Goal: Task Accomplishment & Management: Use online tool/utility

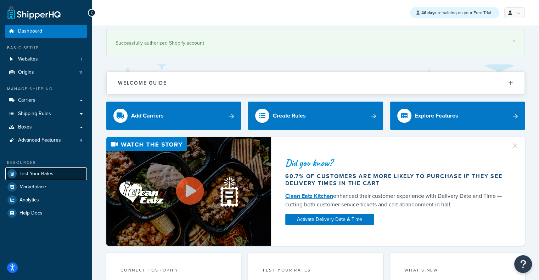
click at [45, 173] on span "Test Your Rates" at bounding box center [36, 174] width 34 height 6
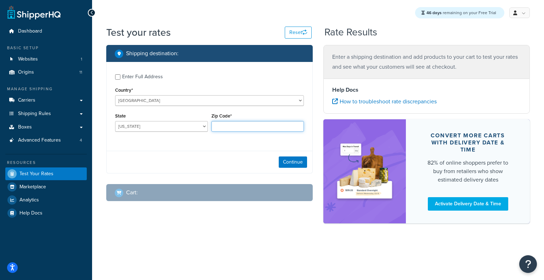
click at [272, 130] on input "Zip Code*" at bounding box center [257, 126] width 93 height 11
type input "60193"
select select "IL"
click at [128, 79] on div "Enter Full Address" at bounding box center [142, 77] width 41 height 10
click at [120, 79] on input "Enter Full Address" at bounding box center [117, 76] width 5 height 5
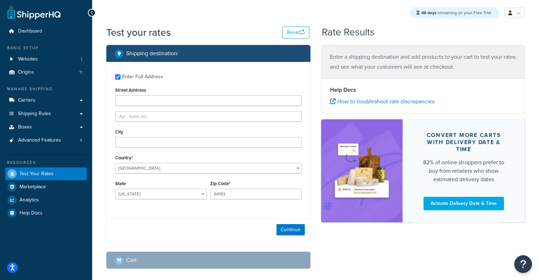
click at [142, 79] on div "Enter Full Address" at bounding box center [142, 77] width 41 height 10
click at [120, 79] on input "Enter Full Address" at bounding box center [117, 76] width 5 height 5
checkbox input "false"
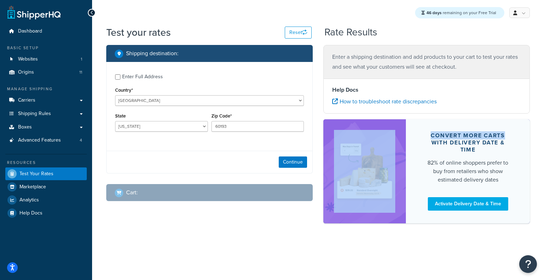
drag, startPoint x: 544, startPoint y: 100, endPoint x: 544, endPoint y: 136, distance: 35.8
click at [538, 136] on div "Test your rates Reset Rate Results Shipping destination : Enter Full Address Co…" at bounding box center [318, 136] width 452 height 223
click at [301, 164] on button "Continue" at bounding box center [293, 162] width 28 height 11
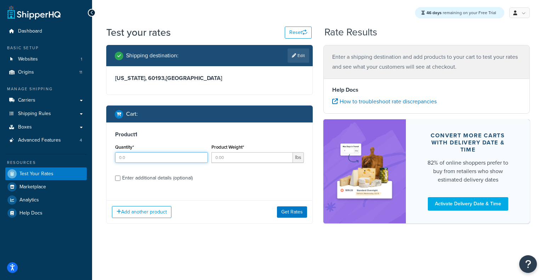
click at [157, 155] on input "Quantity*" at bounding box center [161, 157] width 93 height 11
type input "1"
click at [251, 159] on input "Product Weight*" at bounding box center [252, 157] width 82 height 11
type input "2"
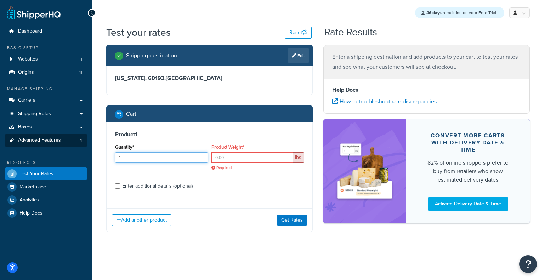
drag, startPoint x: 143, startPoint y: 160, endPoint x: 48, endPoint y: 139, distance: 97.4
click at [48, 139] on div "Dashboard Basic Setup Websites 1 Origins 11 Manage Shipping Carriers Carriers A…" at bounding box center [272, 140] width 544 height 280
type input "10"
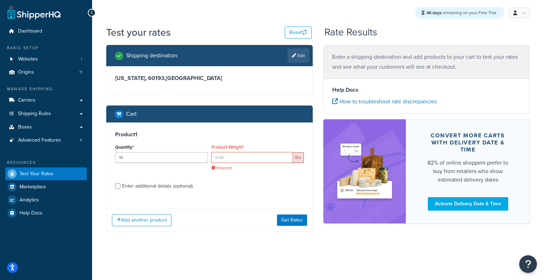
click at [237, 158] on input "Product Weight*" at bounding box center [252, 157] width 82 height 11
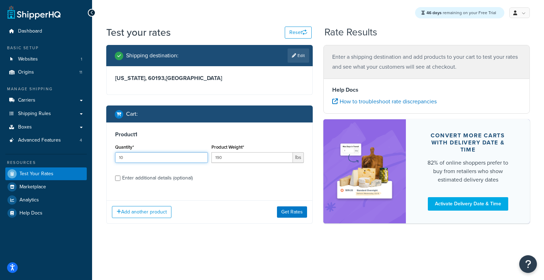
click at [172, 158] on input "10" at bounding box center [161, 157] width 93 height 11
click at [275, 155] on input "190" at bounding box center [252, 157] width 82 height 11
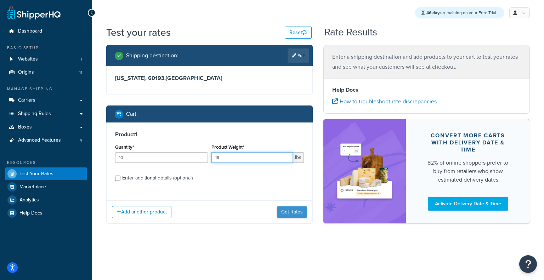
type input "19"
click at [285, 210] on button "Get Rates" at bounding box center [292, 211] width 30 height 11
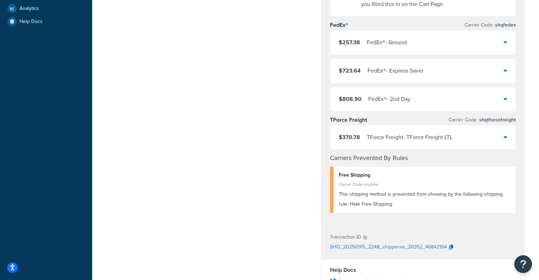
scroll to position [186, 0]
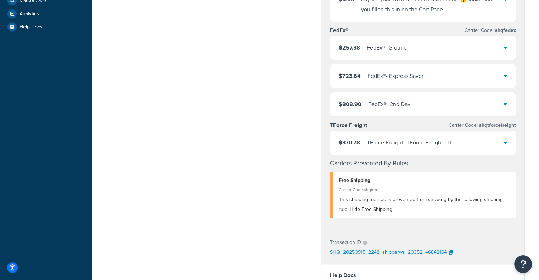
click at [261, 167] on div "Shipping destination : Edit Illinois, 60193 , United States Cart : Edit Product…" at bounding box center [315, 137] width 429 height 556
click at [183, 168] on div "Shipping destination : Edit Illinois, 60193 , United States Cart : Edit Product…" at bounding box center [315, 137] width 429 height 556
drag, startPoint x: 538, startPoint y: 64, endPoint x: 543, endPoint y: 64, distance: 4.3
click at [538, 64] on html "Accessibility Screen-Reader Guide, Feedback, and Issue Reporting | New window S…" at bounding box center [269, 132] width 539 height 637
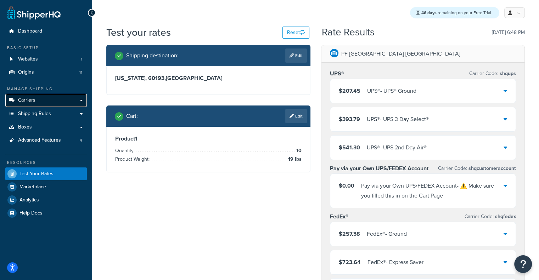
click at [50, 101] on link "Carriers" at bounding box center [45, 100] width 81 height 13
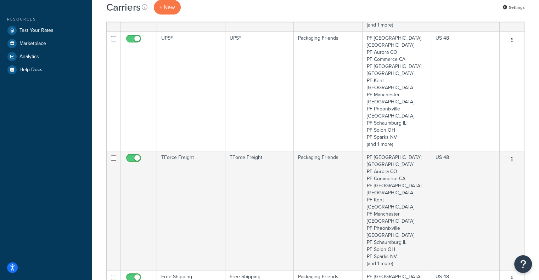
scroll to position [167, 0]
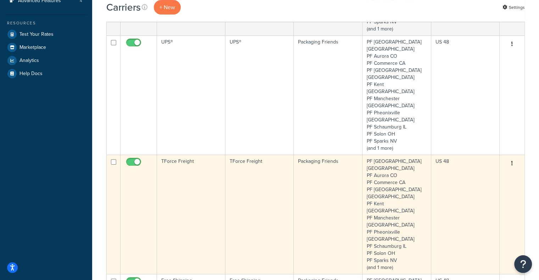
click at [511, 161] on icon "button" at bounding box center [511, 163] width 1 height 5
click at [475, 109] on link "Edit" at bounding box center [483, 107] width 56 height 15
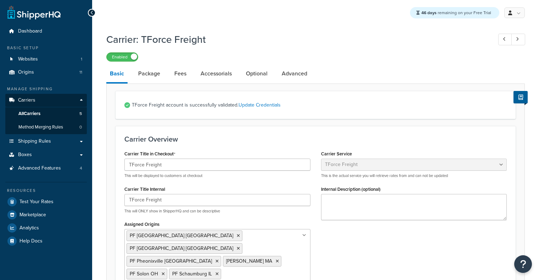
select select "tforceFreight"
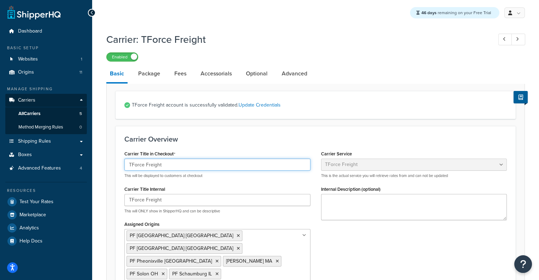
drag, startPoint x: 186, startPoint y: 166, endPoint x: 0, endPoint y: 150, distance: 186.3
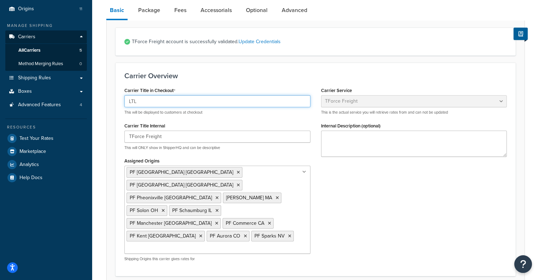
scroll to position [40, 0]
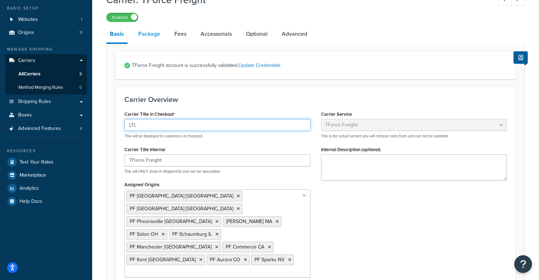
type input "LTL"
click at [150, 32] on link "Package" at bounding box center [149, 33] width 29 height 17
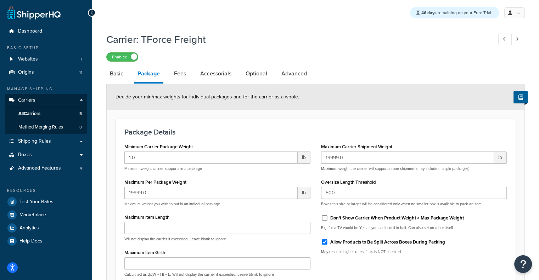
click at [166, 75] on li "Package" at bounding box center [152, 74] width 36 height 18
click at [179, 75] on link "Fees" at bounding box center [179, 73] width 19 height 17
select select "AFTER"
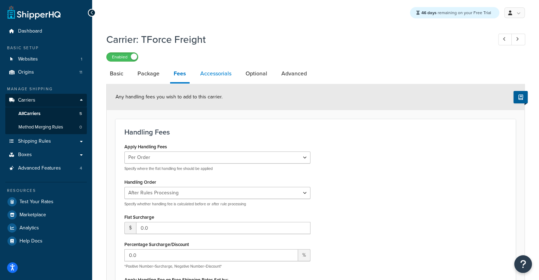
click at [208, 76] on link "Accessorials" at bounding box center [216, 73] width 38 height 17
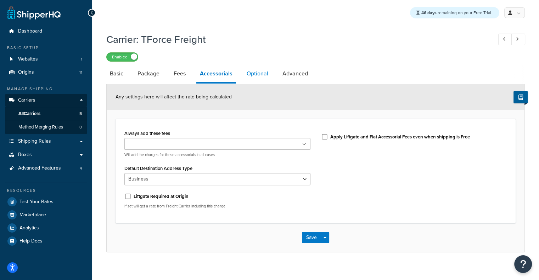
click at [256, 73] on link "Optional" at bounding box center [257, 73] width 29 height 17
select select "125"
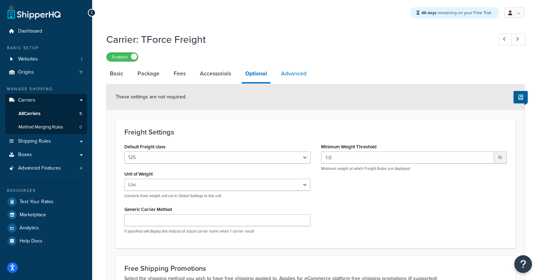
click at [288, 80] on link "Advanced" at bounding box center [293, 73] width 33 height 17
select select "false"
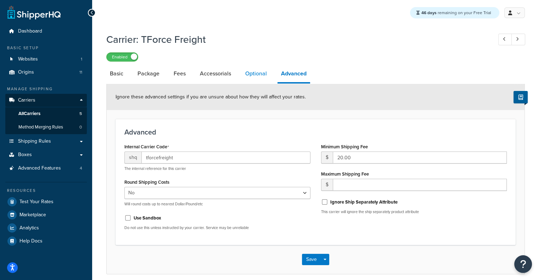
click at [256, 74] on link "Optional" at bounding box center [256, 73] width 29 height 17
select select "125"
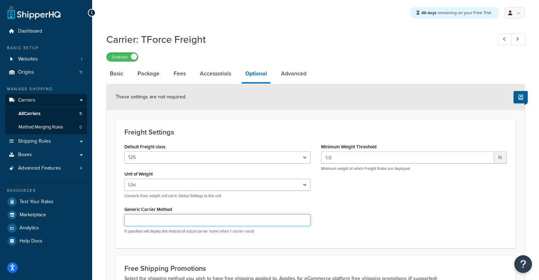
click at [160, 218] on input "Generic Carrier Method" at bounding box center [217, 220] width 186 height 12
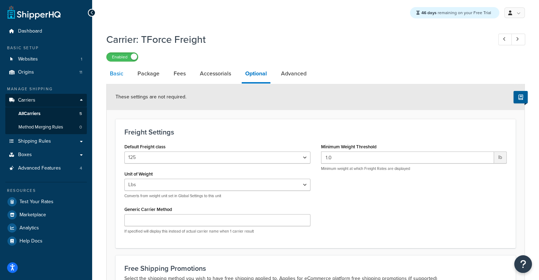
click at [118, 73] on link "Basic" at bounding box center [116, 73] width 21 height 17
select select "tforceFreight"
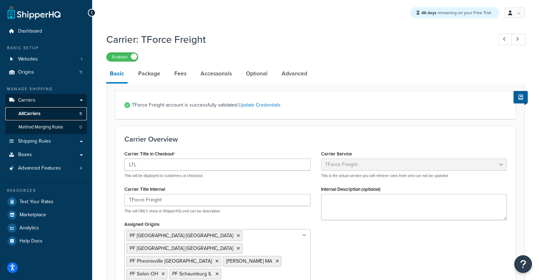
click at [55, 113] on link "All Carriers 5" at bounding box center [45, 113] width 81 height 13
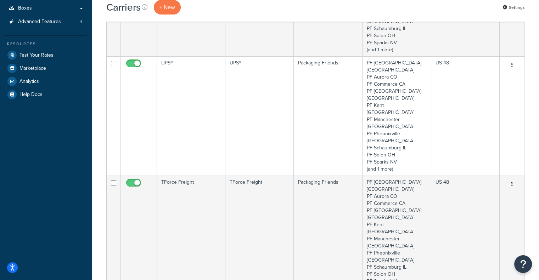
scroll to position [157, 0]
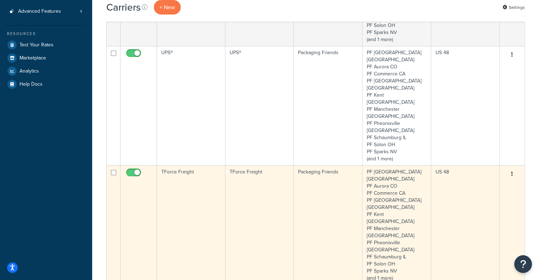
click at [157, 165] on td "TForce Freight" at bounding box center [191, 224] width 68 height 119
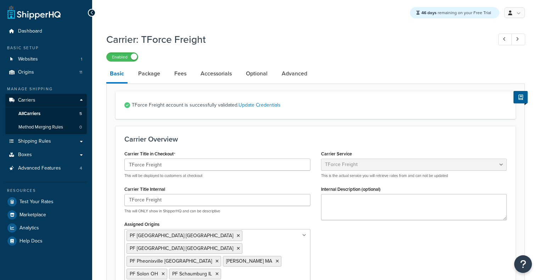
select select "tforceFreight"
click at [211, 74] on link "Accessorials" at bounding box center [216, 73] width 38 height 17
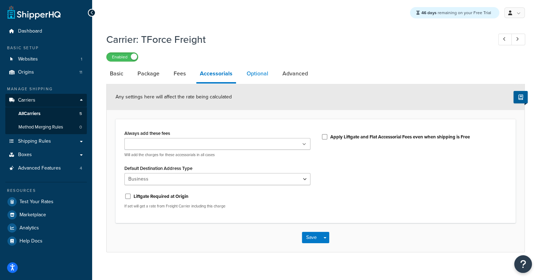
click at [266, 79] on link "Optional" at bounding box center [257, 73] width 29 height 17
select select "125"
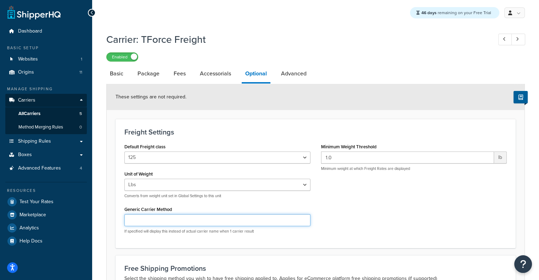
click at [194, 220] on input "Generic Carrier Method" at bounding box center [217, 220] width 186 height 12
type input "L"
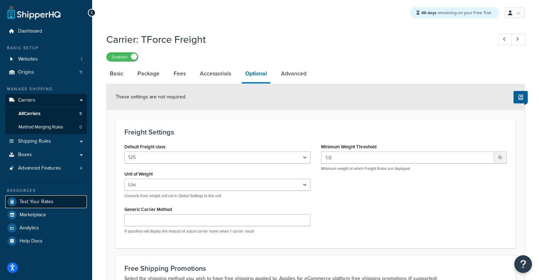
click at [38, 202] on span "Test Your Rates" at bounding box center [36, 202] width 34 height 6
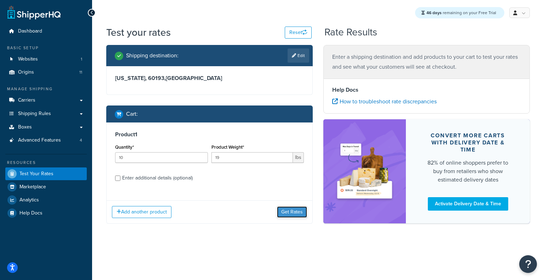
click at [285, 215] on button "Get Rates" at bounding box center [292, 211] width 30 height 11
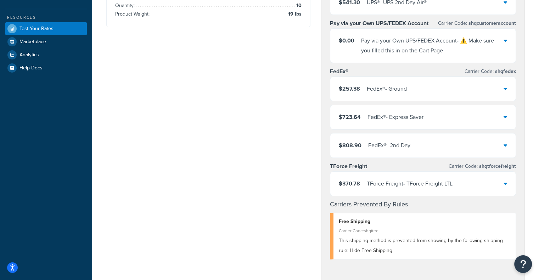
scroll to position [146, 0]
click at [218, 235] on div "Shipping destination : Edit Illinois, 60193 , United States Cart : Edit Product…" at bounding box center [315, 177] width 429 height 556
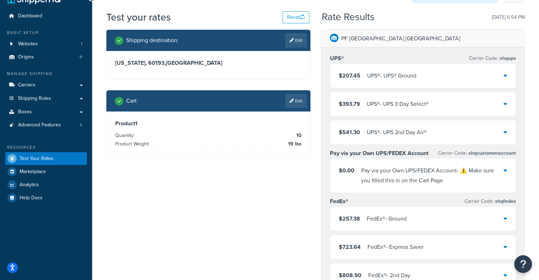
scroll to position [0, 0]
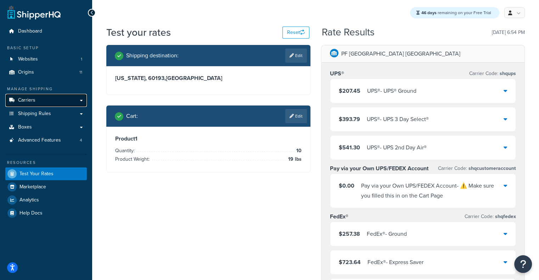
click at [37, 96] on link "Carriers" at bounding box center [45, 100] width 81 height 13
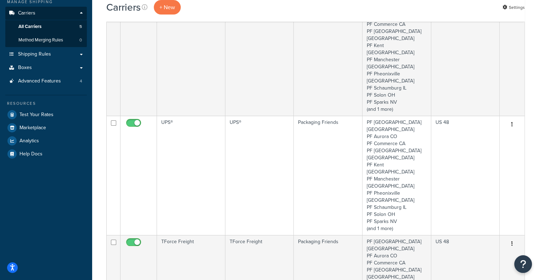
scroll to position [164, 0]
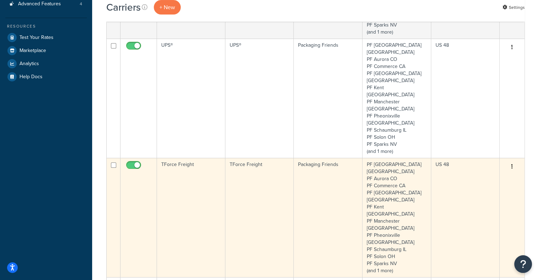
click at [203, 158] on td "TForce Freight" at bounding box center [191, 217] width 68 height 119
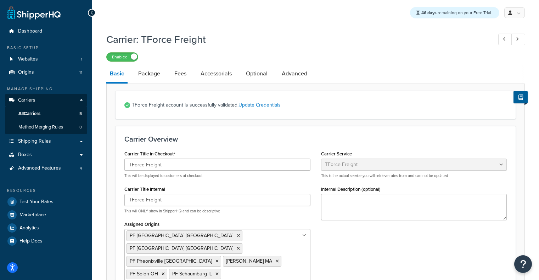
select select "tforceFreight"
click at [220, 76] on link "Accessorials" at bounding box center [216, 73] width 38 height 17
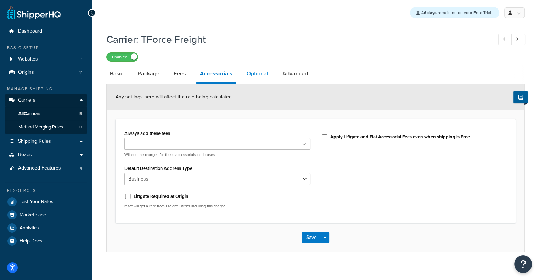
click at [244, 75] on link "Optional" at bounding box center [257, 73] width 29 height 17
select select "125"
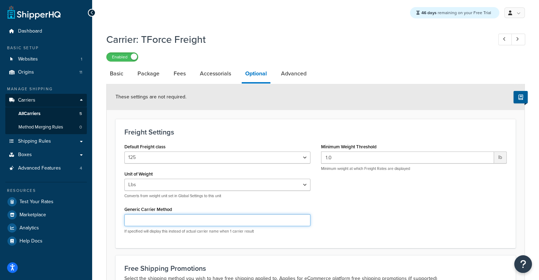
click at [173, 223] on input "Generic Carrier Method" at bounding box center [217, 220] width 186 height 12
paste input "(LTL) freight service"
click at [139, 219] on input "(LTL) freight service" at bounding box center [217, 220] width 186 height 12
drag, startPoint x: 177, startPoint y: 221, endPoint x: 119, endPoint y: 221, distance: 57.7
click at [119, 221] on div "Default Freight class 50 55 60 65 70 77.5 85 92.5 100 110 125 150 175 200 250 3…" at bounding box center [217, 191] width 197 height 98
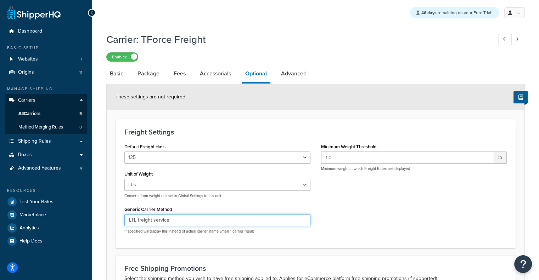
scroll to position [125, 0]
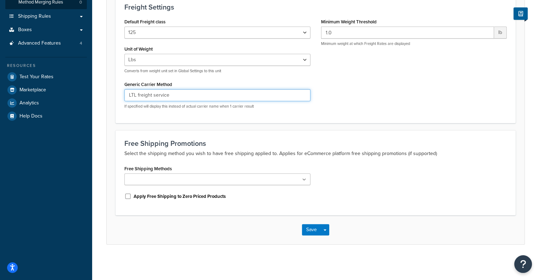
click at [139, 95] on input "LTL freight service" at bounding box center [217, 95] width 186 height 12
drag, startPoint x: 178, startPoint y: 97, endPoint x: 56, endPoint y: 84, distance: 123.7
click at [56, 84] on div "Dashboard Basic Setup Websites 1 Origins 11 Manage Shipping Carriers Carriers A…" at bounding box center [269, 78] width 539 height 405
type input "v"
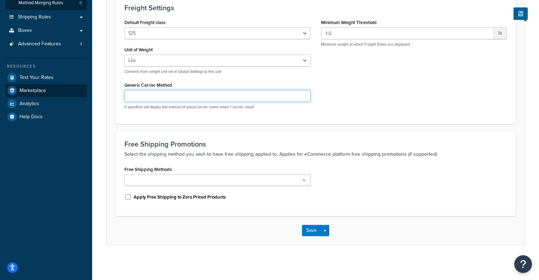
paste input "LTL Freight Shipping"
type input "LTL Freight Shipping"
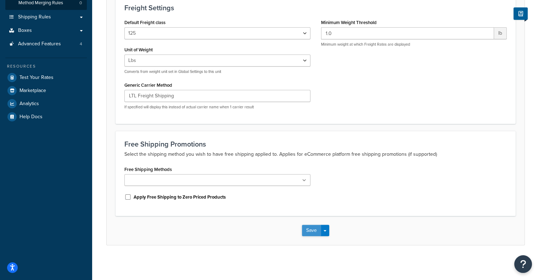
click at [307, 232] on button "Save" at bounding box center [311, 230] width 19 height 11
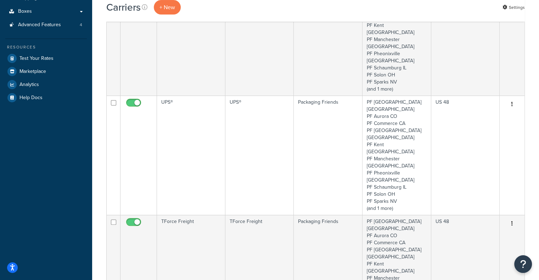
scroll to position [40, 0]
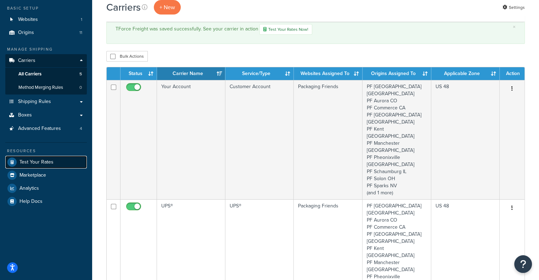
click at [22, 159] on span "Test Your Rates" at bounding box center [36, 162] width 34 height 6
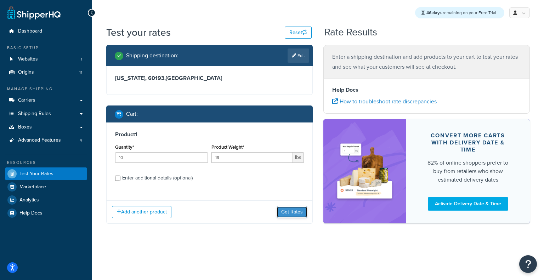
click at [293, 213] on button "Get Rates" at bounding box center [292, 211] width 30 height 11
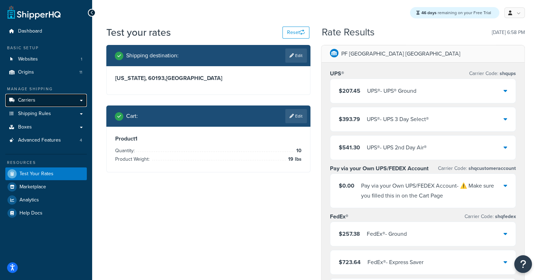
click at [61, 101] on link "Carriers" at bounding box center [45, 100] width 81 height 13
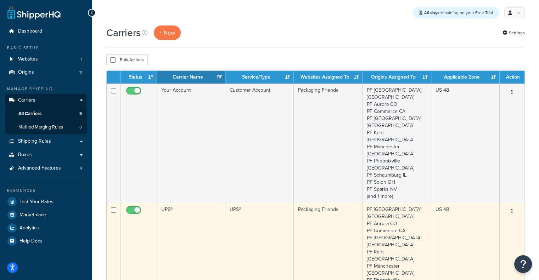
click at [170, 209] on td "UPS®" at bounding box center [191, 262] width 68 height 119
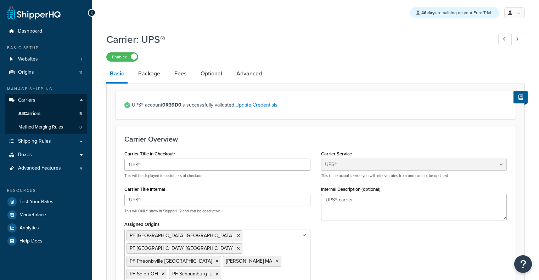
select select "ups"
select select "06"
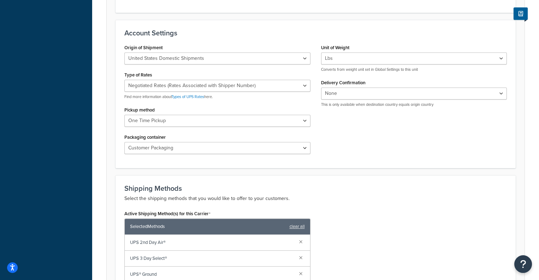
scroll to position [346, 0]
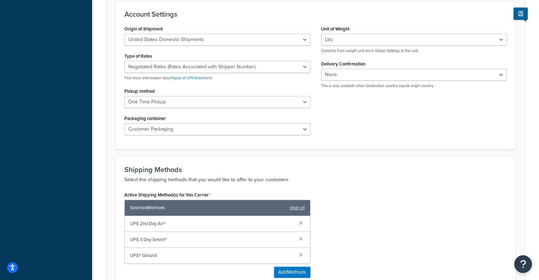
click at [160, 219] on span "UPS 2nd Day Air®" at bounding box center [211, 224] width 163 height 10
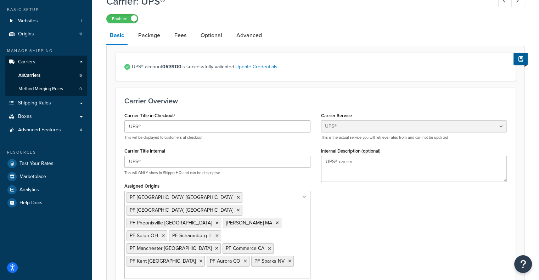
scroll to position [47, 0]
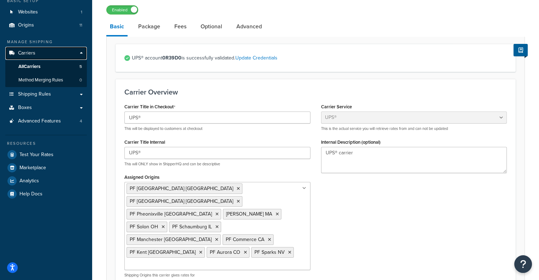
click at [57, 55] on link "Carriers" at bounding box center [45, 53] width 81 height 13
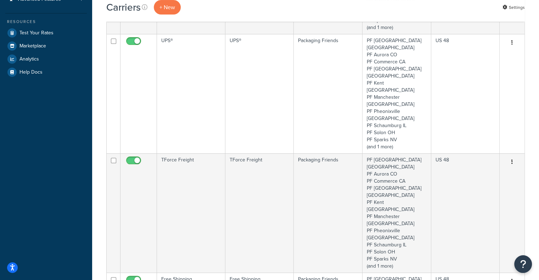
scroll to position [176, 0]
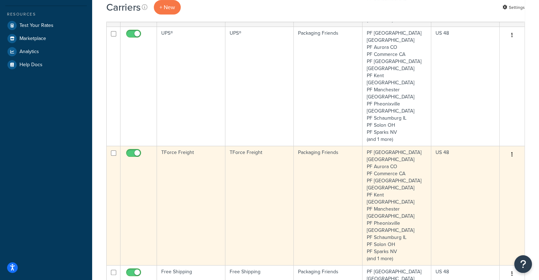
click at [159, 146] on td "TForce Freight" at bounding box center [191, 205] width 68 height 119
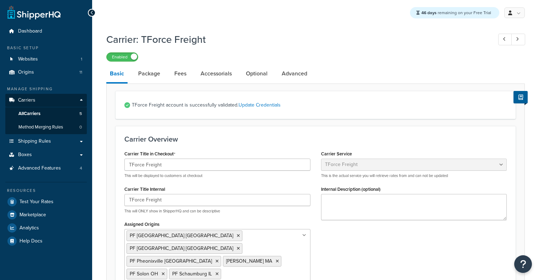
select select "tforceFreight"
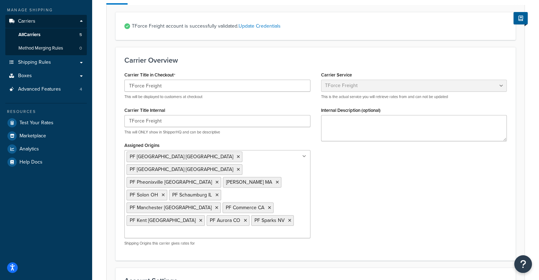
scroll to position [61, 0]
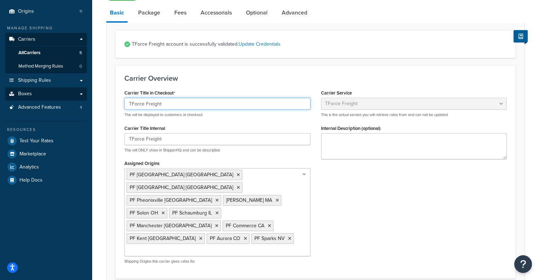
drag, startPoint x: 220, startPoint y: 104, endPoint x: 24, endPoint y: 96, distance: 195.3
paste input "LTL"
type input "LTL"
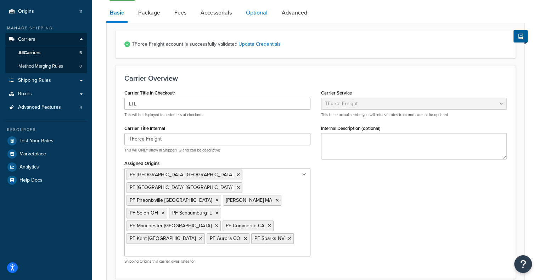
click at [262, 17] on link "Optional" at bounding box center [256, 12] width 29 height 17
select select "125"
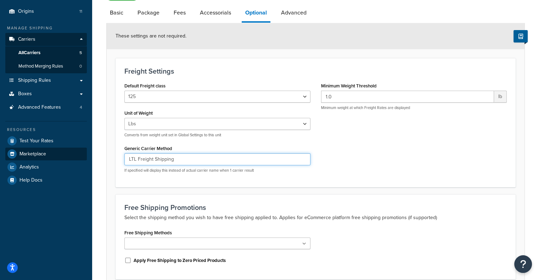
drag, startPoint x: 138, startPoint y: 158, endPoint x: 69, endPoint y: 153, distance: 68.9
click at [69, 153] on div "Dashboard Basic Setup Websites 1 Origins 11 Manage Shipping Carriers Carriers A…" at bounding box center [269, 141] width 539 height 405
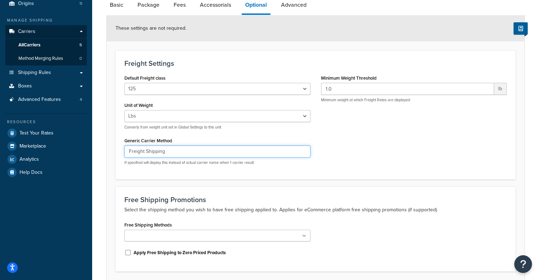
scroll to position [125, 0]
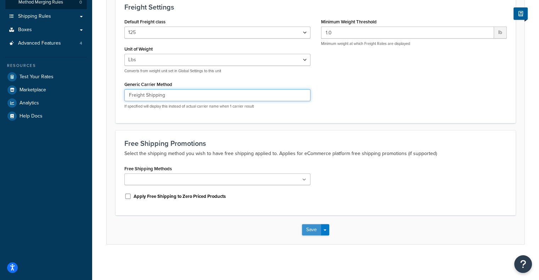
type input "Freight Shipping"
click at [313, 235] on button "Save" at bounding box center [311, 229] width 19 height 11
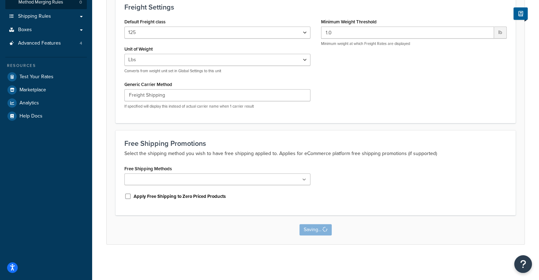
scroll to position [0, 0]
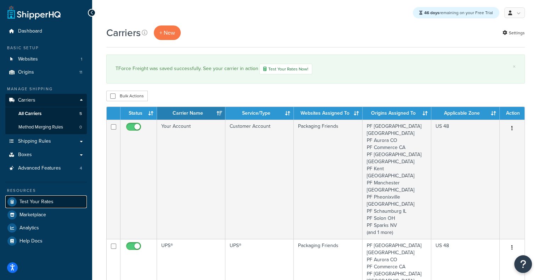
click at [46, 207] on link "Test Your Rates" at bounding box center [45, 201] width 81 height 13
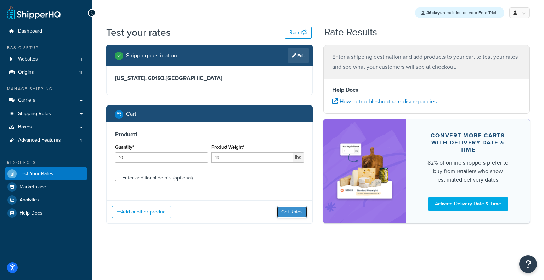
click at [291, 212] on button "Get Rates" at bounding box center [292, 211] width 30 height 11
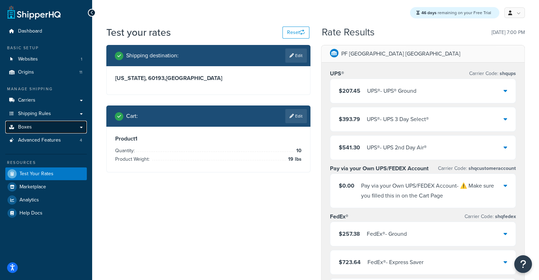
click at [51, 129] on link "Boxes" at bounding box center [45, 127] width 81 height 13
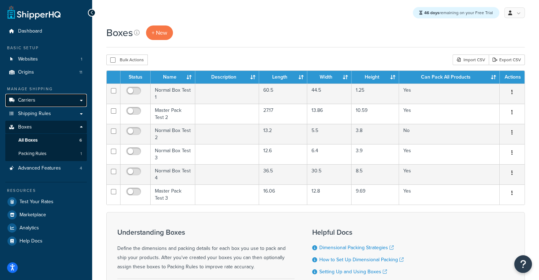
click at [50, 103] on link "Carriers" at bounding box center [45, 100] width 81 height 13
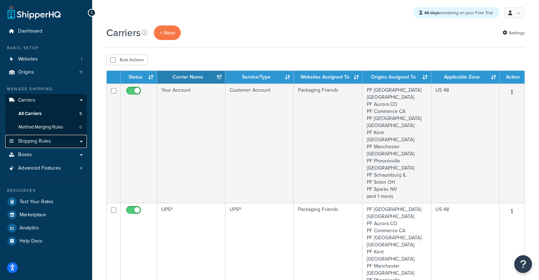
click at [57, 140] on link "Shipping Rules" at bounding box center [45, 141] width 81 height 13
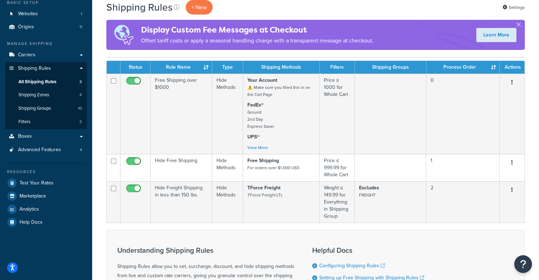
scroll to position [46, 0]
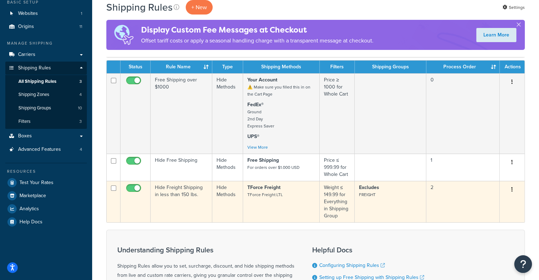
click at [131, 190] on input "checkbox" at bounding box center [134, 190] width 19 height 9
checkbox input "false"
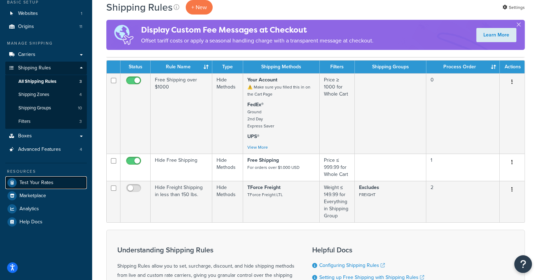
click at [46, 180] on span "Test Your Rates" at bounding box center [36, 183] width 34 height 6
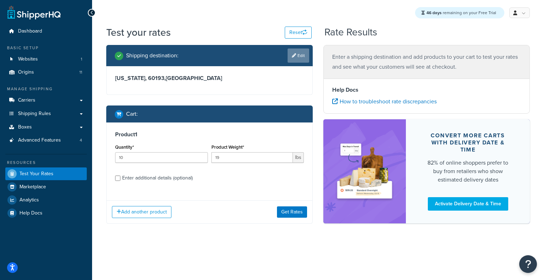
click at [290, 58] on link "Edit" at bounding box center [299, 56] width 22 height 14
select select "IL"
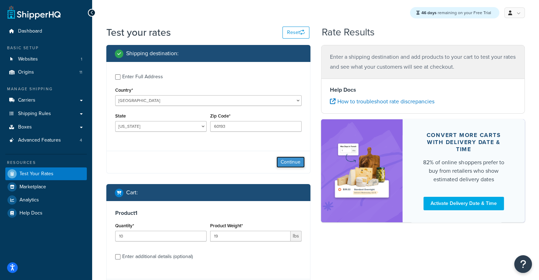
click at [282, 164] on button "Continue" at bounding box center [290, 162] width 28 height 11
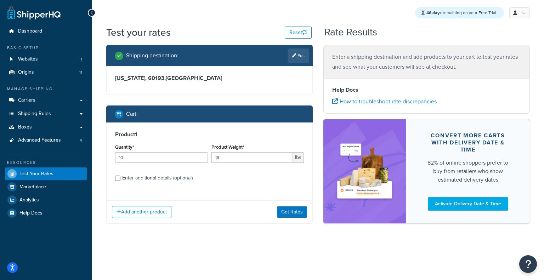
click at [183, 177] on div "Enter additional details (optional)" at bounding box center [157, 178] width 70 height 10
click at [120, 177] on input "Enter additional details (optional)" at bounding box center [117, 178] width 5 height 5
checkbox input "true"
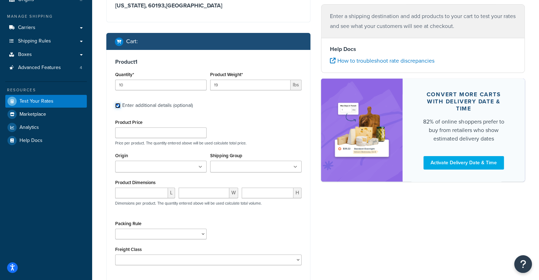
scroll to position [75, 0]
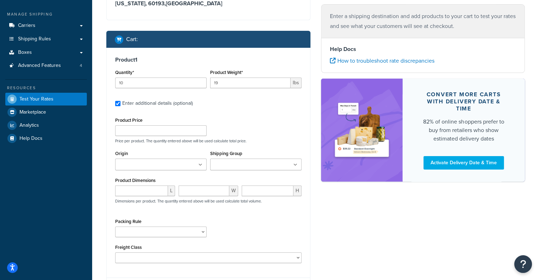
click at [158, 223] on div "Packing Rule Test Packing Rule" at bounding box center [160, 227] width 91 height 21
click at [143, 191] on input "number" at bounding box center [141, 191] width 53 height 11
paste input "45.2"
type input "45.2"
click at [193, 190] on input "number" at bounding box center [203, 191] width 51 height 11
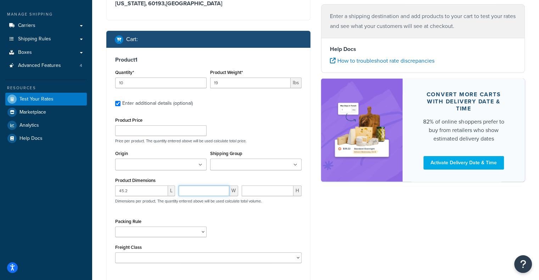
paste input "30"
type input "30"
click at [272, 192] on input "number" at bounding box center [268, 191] width 52 height 11
paste input "4.4"
type input "4.4"
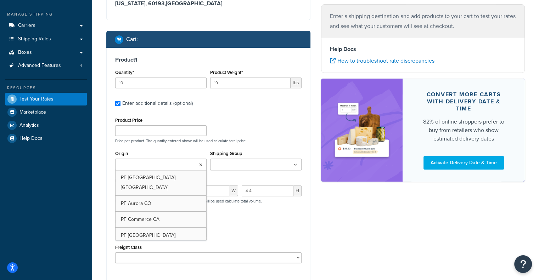
click at [173, 167] on input "Origin" at bounding box center [148, 165] width 63 height 8
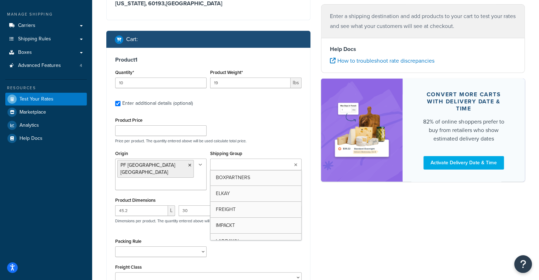
click at [293, 163] on ul at bounding box center [255, 165] width 91 height 12
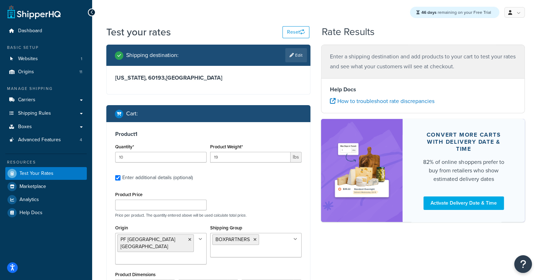
scroll to position [0, 0]
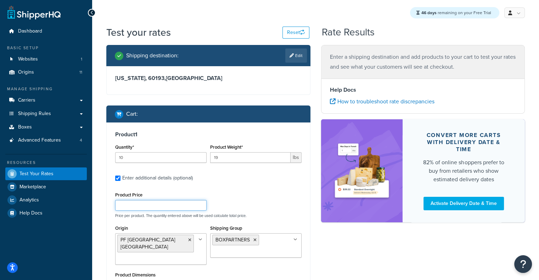
click at [169, 204] on input "Product Price" at bounding box center [160, 205] width 91 height 11
type input "1"
drag, startPoint x: 231, startPoint y: 159, endPoint x: 131, endPoint y: 143, distance: 100.8
click at [131, 143] on div "Quantity* 10 Product Weight* 19 lbs" at bounding box center [208, 155] width 190 height 26
paste input "27.735"
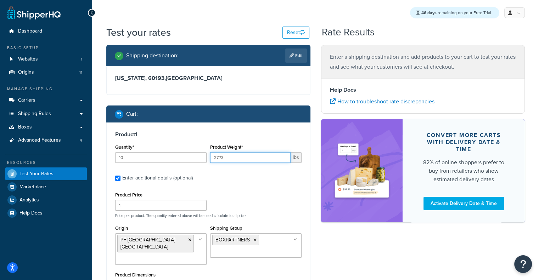
type input "27.73"
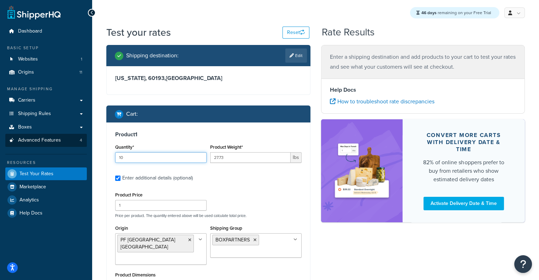
drag, startPoint x: 157, startPoint y: 159, endPoint x: 78, endPoint y: 140, distance: 81.6
click at [78, 140] on div "Dashboard Basic Setup Websites 1 Origins 11 Manage Shipping Carriers Carriers A…" at bounding box center [269, 223] width 539 height 446
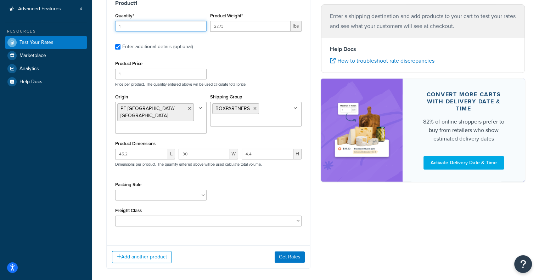
scroll to position [160, 0]
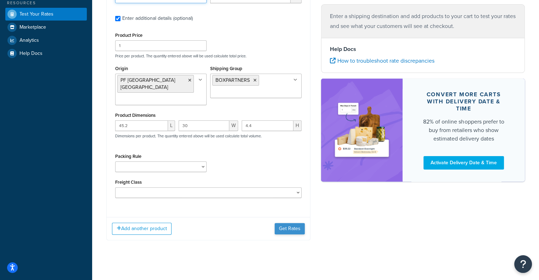
type input "1"
click at [294, 223] on button "Get Rates" at bounding box center [289, 228] width 30 height 11
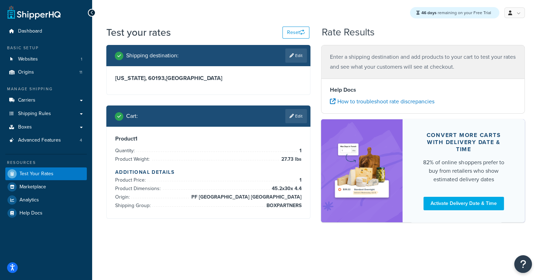
scroll to position [0, 0]
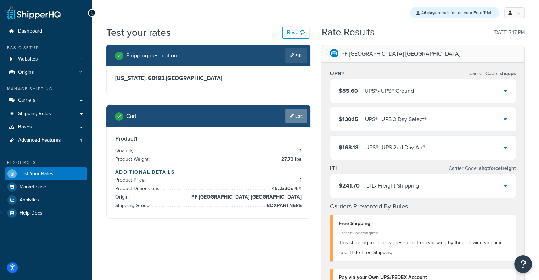
click at [293, 115] on link "Edit" at bounding box center [296, 116] width 22 height 14
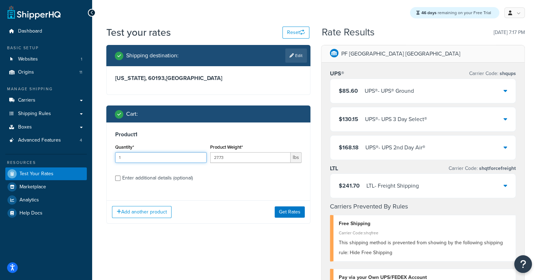
drag, startPoint x: 192, startPoint y: 154, endPoint x: 89, endPoint y: 167, distance: 103.1
type input "10"
click at [300, 209] on button "Get Rates" at bounding box center [289, 211] width 30 height 11
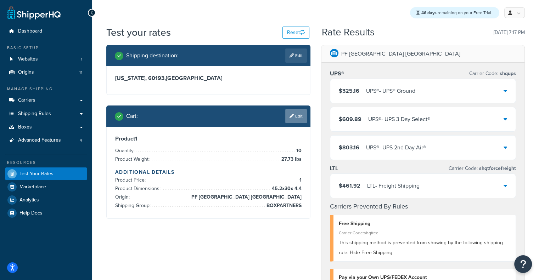
click at [292, 117] on icon at bounding box center [291, 116] width 4 height 4
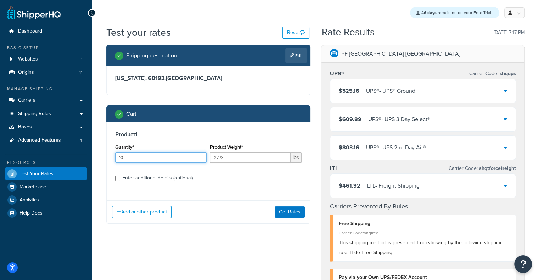
drag, startPoint x: 174, startPoint y: 153, endPoint x: 99, endPoint y: 149, distance: 75.2
type input "20"
click at [293, 206] on div "Add another product Get Rates" at bounding box center [208, 211] width 203 height 23
click at [292, 208] on button "Get Rates" at bounding box center [289, 211] width 30 height 11
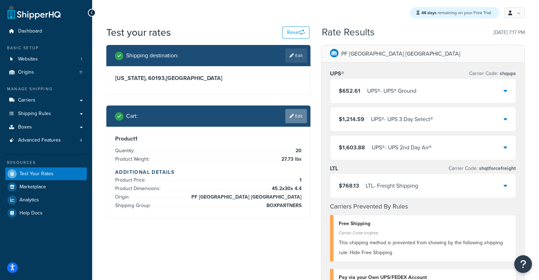
click at [302, 117] on link "Edit" at bounding box center [296, 116] width 22 height 14
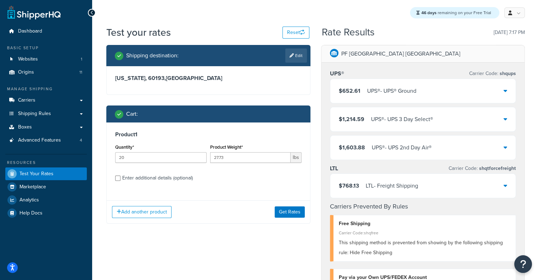
click at [302, 117] on div "Cart :" at bounding box center [211, 114] width 192 height 10
click at [416, 99] on div "$652.61 UPS® - UPS® Ground" at bounding box center [423, 91] width 186 height 24
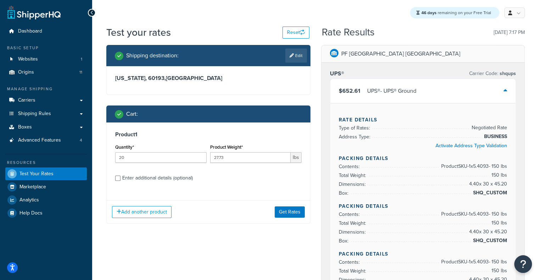
click at [140, 178] on div "Enter additional details (optional)" at bounding box center [157, 178] width 70 height 10
click at [120, 178] on input "Enter additional details (optional)" at bounding box center [117, 178] width 5 height 5
checkbox input "true"
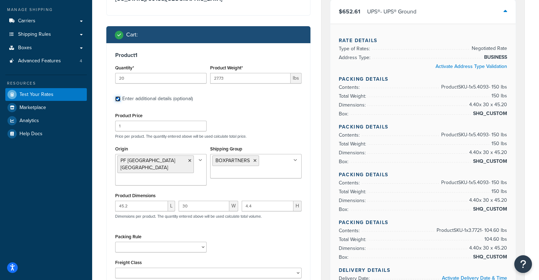
scroll to position [75, 0]
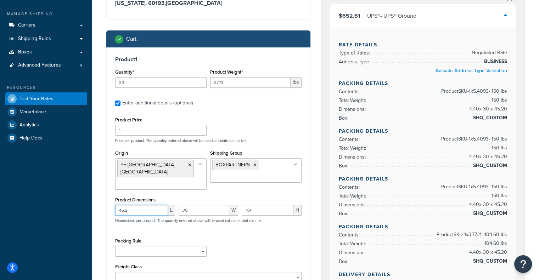
drag, startPoint x: 139, startPoint y: 207, endPoint x: 58, endPoint y: 200, distance: 81.0
paste input "84"
type input "84.2"
drag, startPoint x: 195, startPoint y: 202, endPoint x: 141, endPoint y: 199, distance: 54.3
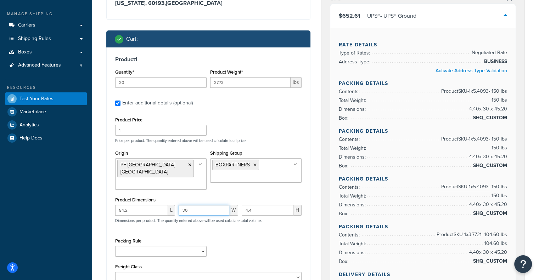
click at [141, 205] on div "84.2 L 30 W 4.4 H Dimensions per product. The quantity entered above will be us…" at bounding box center [208, 218] width 190 height 26
paste input "24"
type input "24"
drag, startPoint x: 262, startPoint y: 204, endPoint x: 152, endPoint y: 197, distance: 110.7
click at [152, 197] on div "Product Dimensions 84.2 L 24 W 4.4 H Dimensions per product. The quantity enter…" at bounding box center [208, 213] width 186 height 36
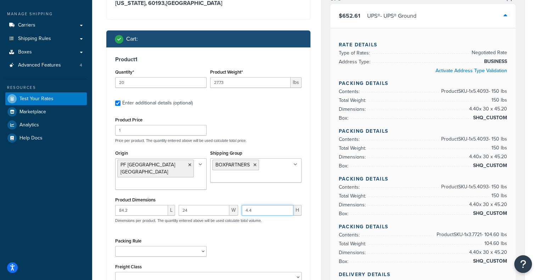
paste input "3"
type input "3"
drag, startPoint x: 238, startPoint y: 81, endPoint x: 170, endPoint y: 73, distance: 68.8
click at [170, 73] on div "Quantity* 20 Product Weight* 27.73 lbs" at bounding box center [208, 80] width 190 height 26
paste input "32.04"
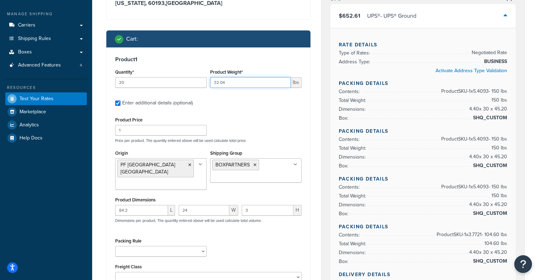
type input "32.04"
drag, startPoint x: 167, startPoint y: 83, endPoint x: 59, endPoint y: 76, distance: 108.6
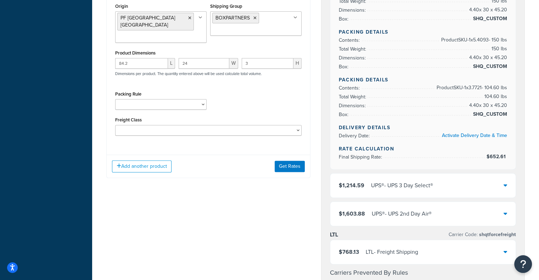
scroll to position [218, 0]
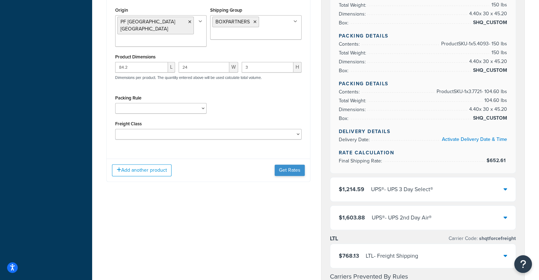
type input "1"
click at [300, 165] on button "Get Rates" at bounding box center [289, 170] width 30 height 11
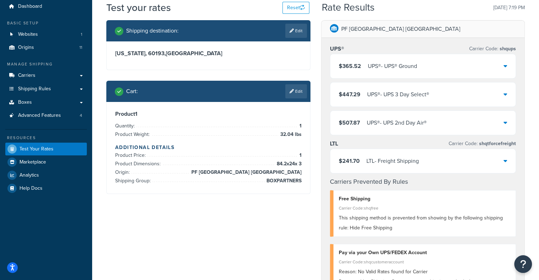
scroll to position [25, 0]
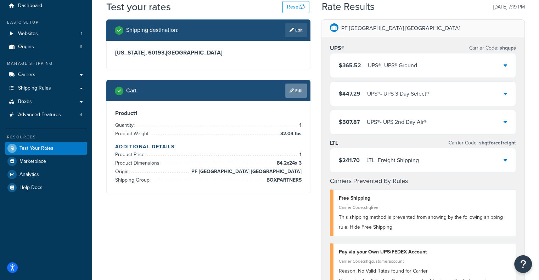
click at [286, 95] on link "Edit" at bounding box center [296, 91] width 22 height 14
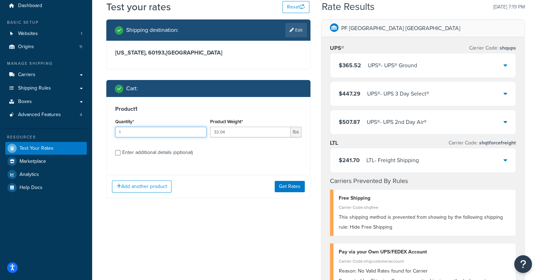
drag, startPoint x: 161, startPoint y: 135, endPoint x: 35, endPoint y: 137, distance: 126.4
click at [35, 137] on div "Dashboard Basic Setup Websites 1 Origins 11 Manage Shipping Carriers Carriers A…" at bounding box center [269, 280] width 539 height 611
type input "5"
click at [285, 186] on button "Get Rates" at bounding box center [289, 186] width 30 height 11
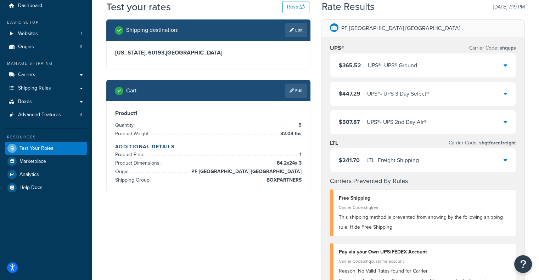
scroll to position [0, 0]
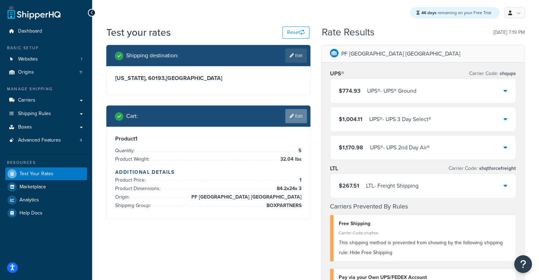
click at [297, 115] on link "Edit" at bounding box center [296, 116] width 22 height 14
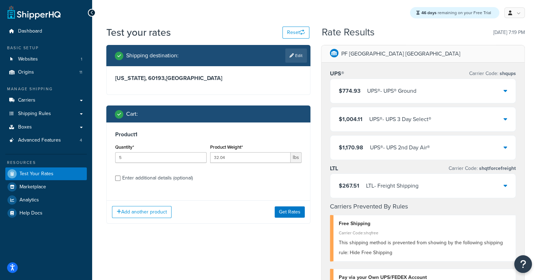
click at [191, 180] on div "Enter additional details (optional)" at bounding box center [157, 178] width 70 height 10
click at [120, 180] on input "Enter additional details (optional)" at bounding box center [117, 178] width 5 height 5
checkbox input "true"
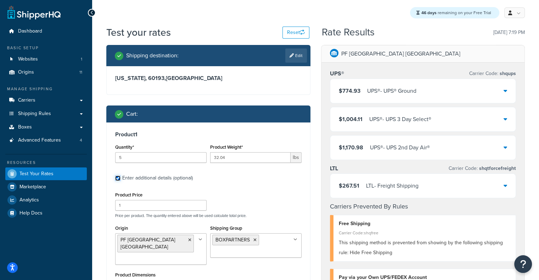
scroll to position [113, 0]
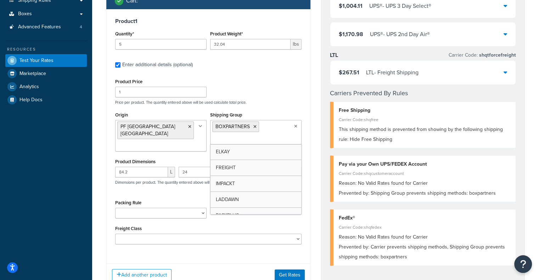
click at [296, 125] on icon at bounding box center [295, 126] width 3 height 4
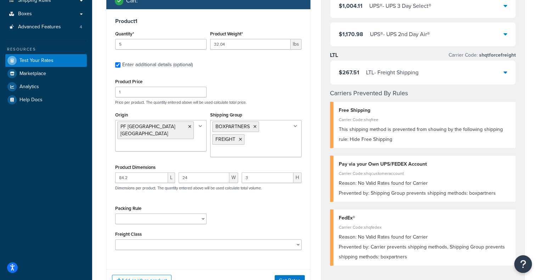
click at [312, 131] on div "Shipping destination : Edit Illinois, 60193 , United States Cart : Product 1 Qu…" at bounding box center [208, 117] width 215 height 371
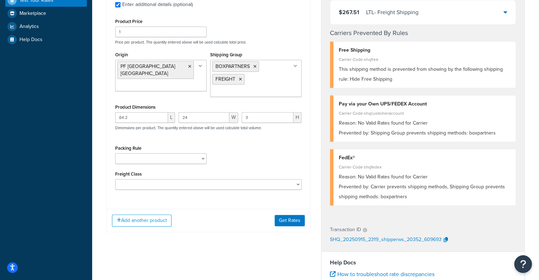
scroll to position [170, 0]
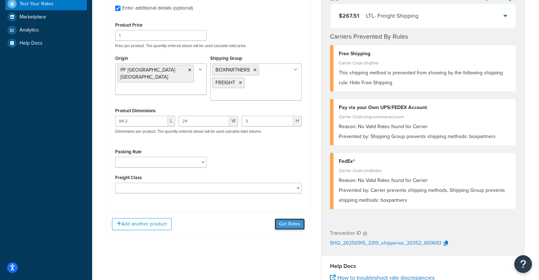
click at [295, 227] on button "Get Rates" at bounding box center [289, 223] width 30 height 11
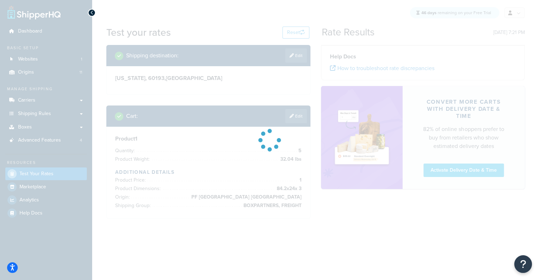
scroll to position [0, 0]
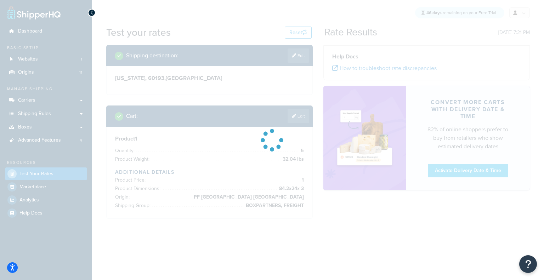
drag, startPoint x: 543, startPoint y: 126, endPoint x: 543, endPoint y: 97, distance: 29.4
click at [543, 97] on html "Accessibility Screen-Reader Guide, Feedback, and Issue Reporting | New window S…" at bounding box center [272, 140] width 544 height 280
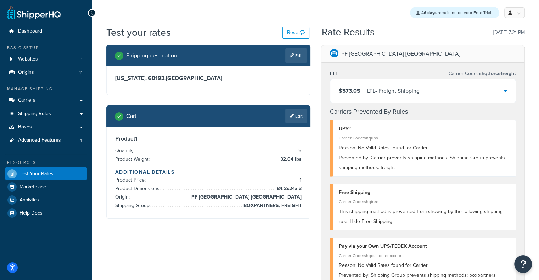
click at [421, 95] on div "$373.05 LTL - Freight Shipping" at bounding box center [423, 91] width 186 height 24
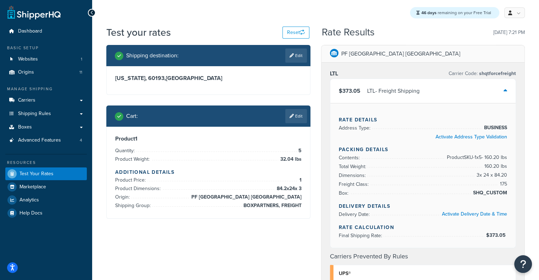
click at [421, 95] on div "$373.05 LTL - Freight Shipping" at bounding box center [423, 91] width 186 height 24
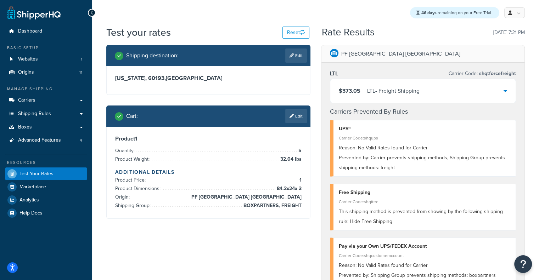
click at [494, 92] on div "$373.05 LTL - Freight Shipping" at bounding box center [423, 91] width 186 height 24
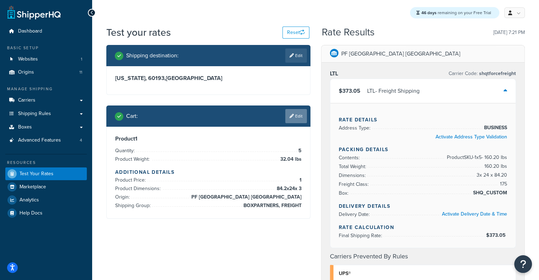
click at [302, 117] on link "Edit" at bounding box center [296, 116] width 22 height 14
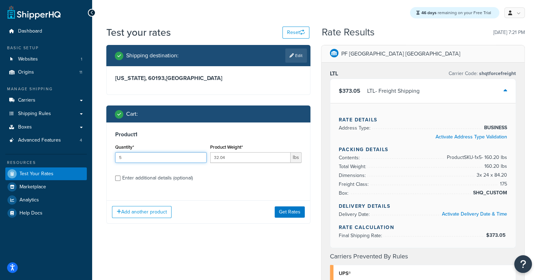
drag, startPoint x: 176, startPoint y: 155, endPoint x: 10, endPoint y: 151, distance: 166.1
type input "10"
click at [285, 211] on button "Get Rates" at bounding box center [289, 211] width 30 height 11
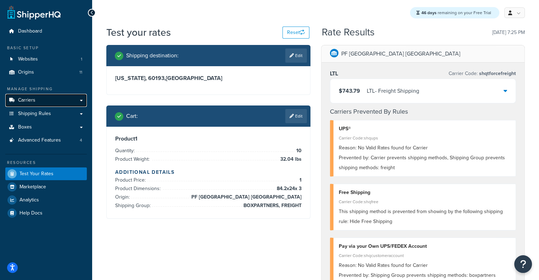
click at [48, 97] on link "Carriers" at bounding box center [45, 100] width 81 height 13
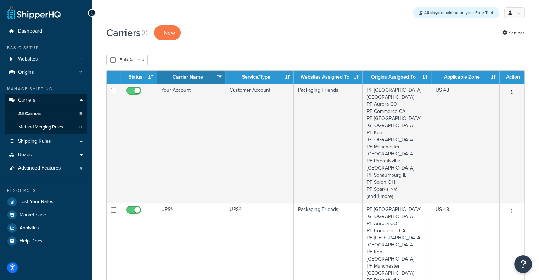
drag, startPoint x: 539, startPoint y: 72, endPoint x: 544, endPoint y: 48, distance: 24.2
click at [44, 146] on link "Shipping Rules" at bounding box center [45, 141] width 81 height 13
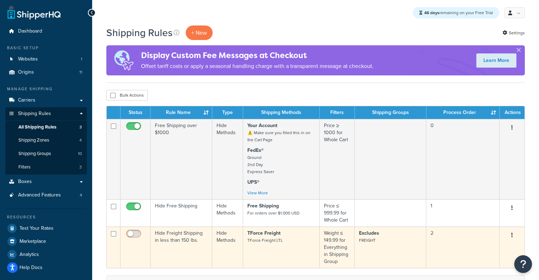
click at [130, 235] on input "checkbox" at bounding box center [134, 235] width 19 height 9
checkbox input "true"
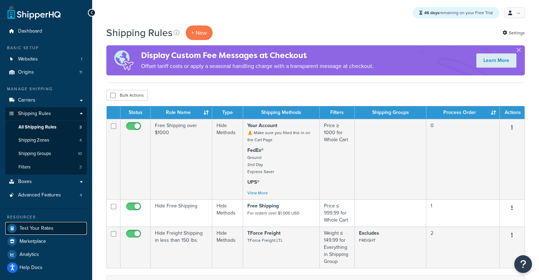
click at [49, 226] on span "Test Your Rates" at bounding box center [36, 229] width 34 height 6
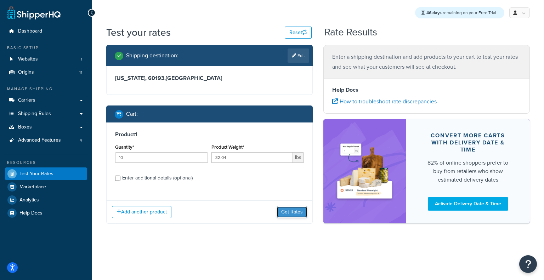
click at [290, 212] on button "Get Rates" at bounding box center [292, 211] width 30 height 11
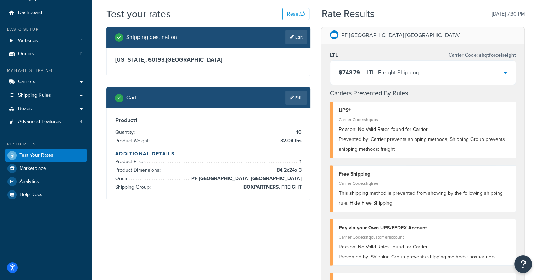
scroll to position [20, 0]
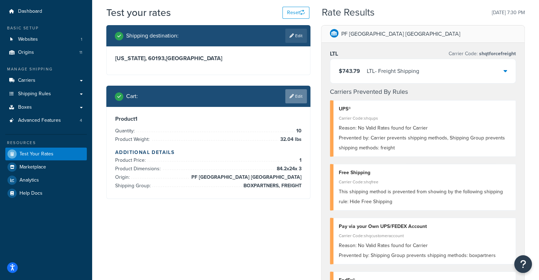
click at [297, 92] on link "Edit" at bounding box center [296, 96] width 22 height 14
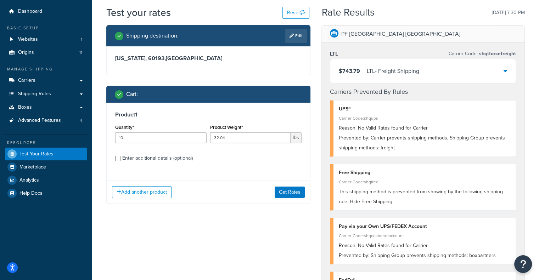
click at [144, 159] on div "Enter additional details (optional)" at bounding box center [157, 158] width 70 height 10
click at [120, 159] on input "Enter additional details (optional)" at bounding box center [117, 158] width 5 height 5
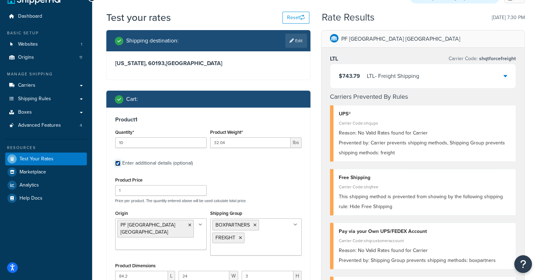
scroll to position [91, 0]
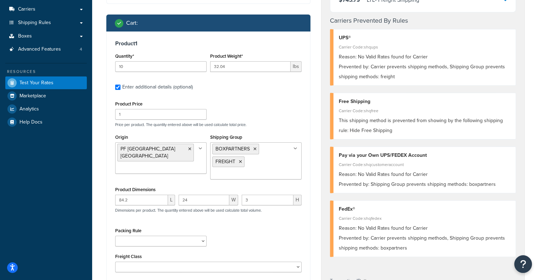
click at [177, 90] on div "Enter additional details (optional)" at bounding box center [157, 87] width 70 height 10
click at [120, 90] on input "Enter additional details (optional)" at bounding box center [117, 87] width 5 height 5
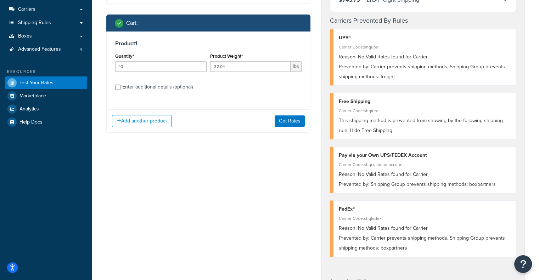
click at [173, 92] on div "Product 1 Quantity* 10 Product Weight* 32.04 lbs Enter additional details (opti…" at bounding box center [208, 68] width 203 height 73
click at [173, 90] on div "Enter additional details (optional)" at bounding box center [157, 87] width 70 height 10
click at [120, 90] on input "Enter additional details (optional)" at bounding box center [117, 87] width 5 height 5
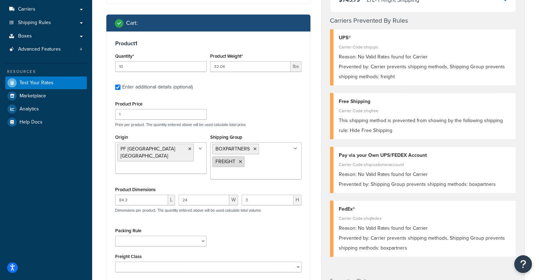
click at [241, 164] on icon at bounding box center [240, 162] width 3 height 4
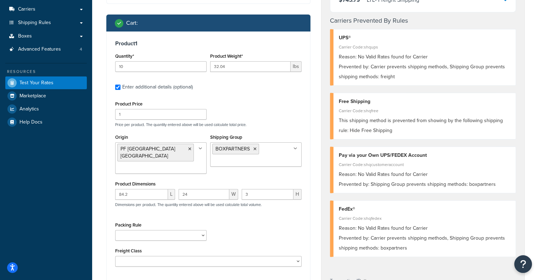
click at [144, 89] on div "Enter additional details (optional)" at bounding box center [157, 87] width 70 height 10
click at [120, 89] on input "Enter additional details (optional)" at bounding box center [117, 87] width 5 height 5
checkbox input "false"
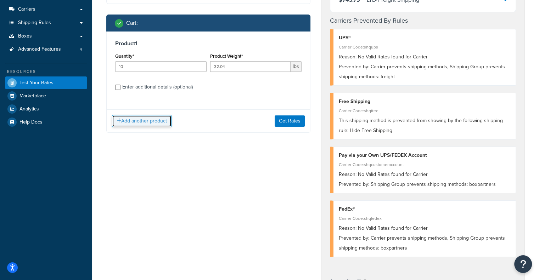
click at [143, 116] on button "Add another product" at bounding box center [141, 121] width 59 height 12
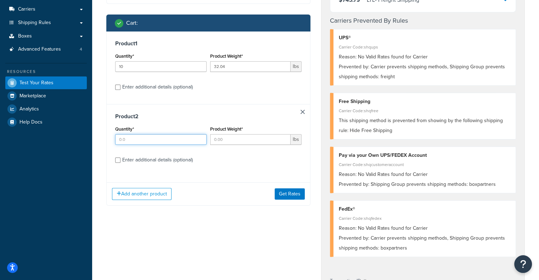
click at [164, 143] on input "Quantity*" at bounding box center [160, 139] width 91 height 11
click at [184, 141] on input "Quantity*" at bounding box center [160, 139] width 91 height 11
type input "1"
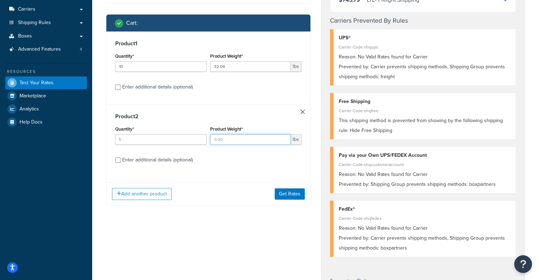
click at [233, 141] on input "Product Weight*" at bounding box center [250, 139] width 80 height 11
type input "23"
click at [186, 159] on div "Enter additional details (optional)" at bounding box center [157, 160] width 70 height 10
click at [120, 159] on input "Enter additional details (optional)" at bounding box center [117, 160] width 5 height 5
checkbox input "true"
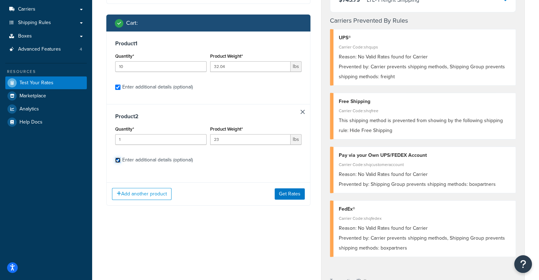
checkbox input "true"
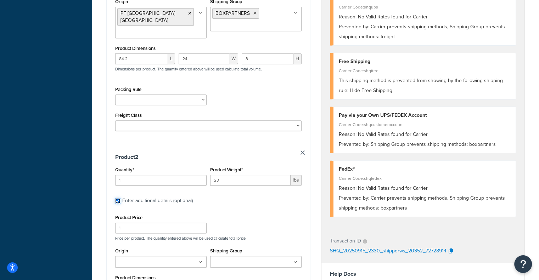
scroll to position [247, 0]
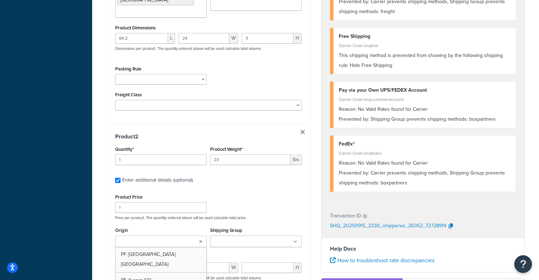
click at [203, 235] on ul at bounding box center [160, 241] width 91 height 12
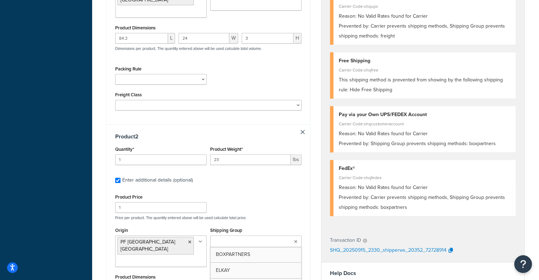
click at [296, 240] on icon at bounding box center [295, 242] width 3 height 4
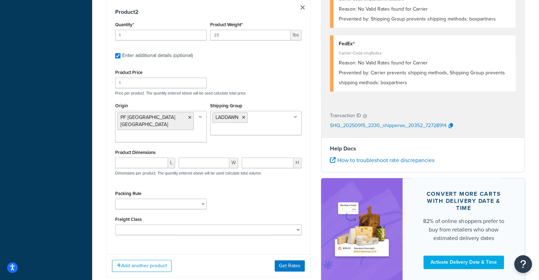
scroll to position [375, 0]
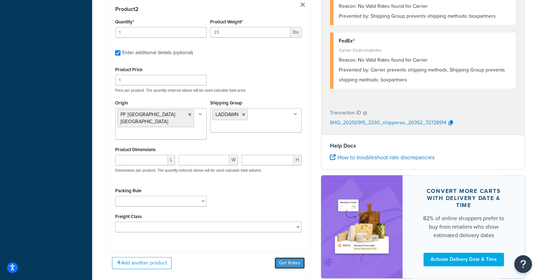
click at [286, 257] on button "Get Rates" at bounding box center [289, 262] width 30 height 11
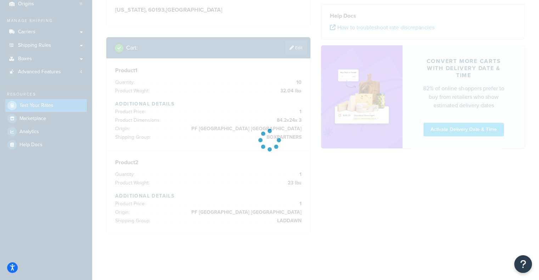
scroll to position [68, 0]
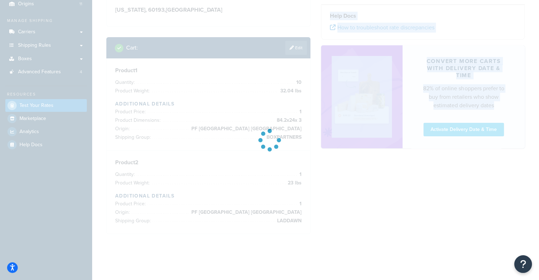
drag, startPoint x: 538, startPoint y: 87, endPoint x: 543, endPoint y: 83, distance: 6.8
click at [539, 83] on html "Accessibility Screen-Reader Guide, Feedback, and Issue Reporting | New window S…" at bounding box center [269, 106] width 539 height 348
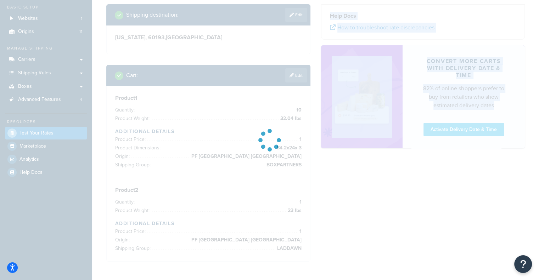
scroll to position [31, 0]
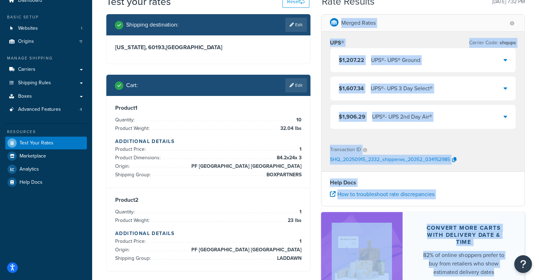
click at [391, 135] on div "UPS® Carrier Code: shqups $1,207.22 UPS® - UPS® Ground $1,607.34 UPS® - UPS 3 D…" at bounding box center [422, 85] width 203 height 107
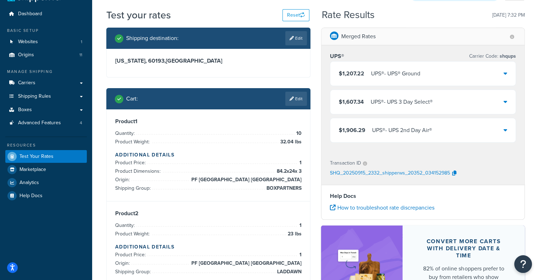
scroll to position [0, 0]
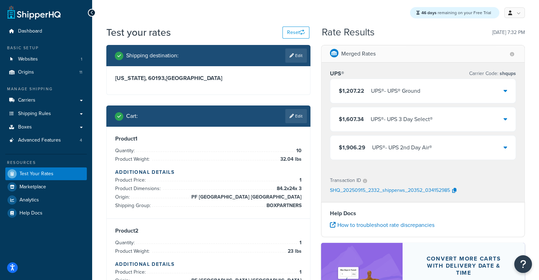
click at [396, 51] on div "Merged Rates" at bounding box center [422, 53] width 203 height 17
click at [62, 116] on link "Shipping Rules" at bounding box center [45, 113] width 81 height 13
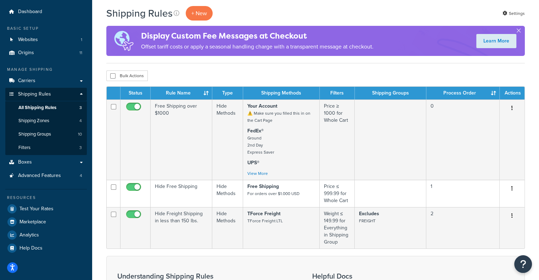
scroll to position [32, 0]
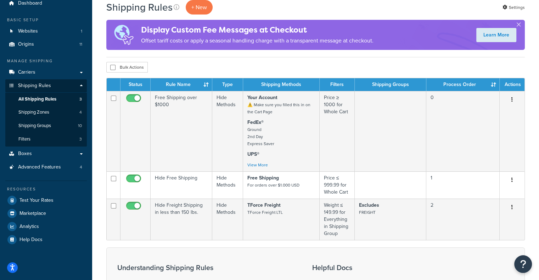
drag, startPoint x: 544, startPoint y: 110, endPoint x: 542, endPoint y: 129, distance: 19.2
click at [538, 129] on html "Press Alt+1 for screen-reader mode, Alt+0 to cancel Accessibility Screen-Reader…" at bounding box center [269, 194] width 539 height 445
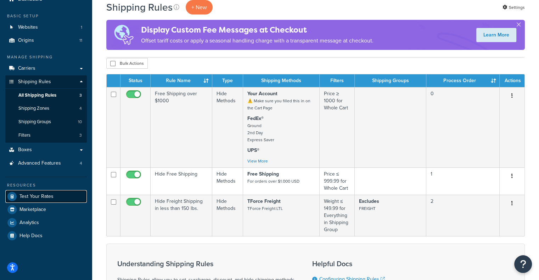
click at [46, 192] on link "Test Your Rates" at bounding box center [45, 196] width 81 height 13
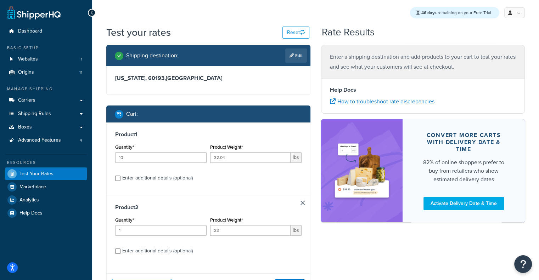
click at [360, 62] on p "Enter a shipping destination and add products to your cart to test your rates a…" at bounding box center [423, 62] width 186 height 20
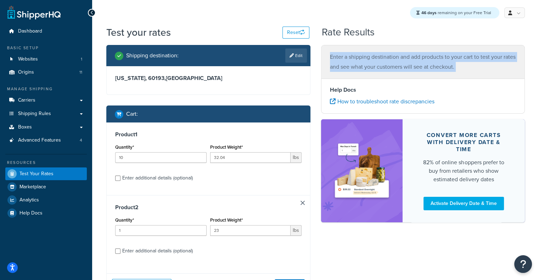
click at [360, 62] on p "Enter a shipping destination and add products to your cart to test your rates a…" at bounding box center [423, 62] width 186 height 20
click at [469, 74] on div "Enter a shipping destination and add products to your cart to test your rates a…" at bounding box center [423, 62] width 204 height 34
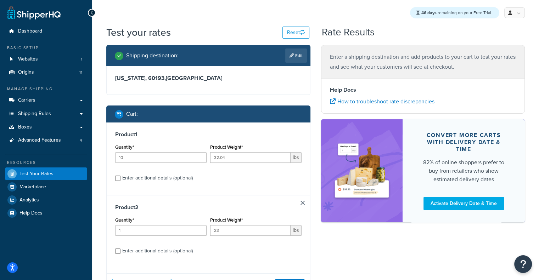
click at [473, 64] on p "Enter a shipping destination and add products to your cart to test your rates a…" at bounding box center [423, 62] width 186 height 20
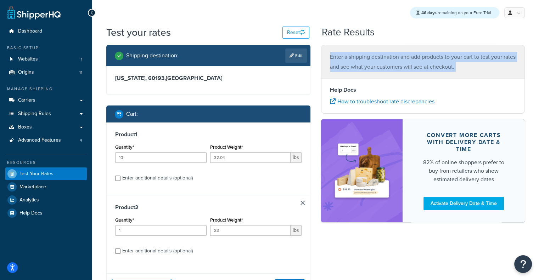
drag, startPoint x: 473, startPoint y: 64, endPoint x: 330, endPoint y: 59, distance: 142.8
click at [330, 59] on p "Enter a shipping destination and add products to your cart to test your rates a…" at bounding box center [423, 62] width 186 height 20
click at [54, 140] on span "Advanced Features" at bounding box center [39, 140] width 43 height 6
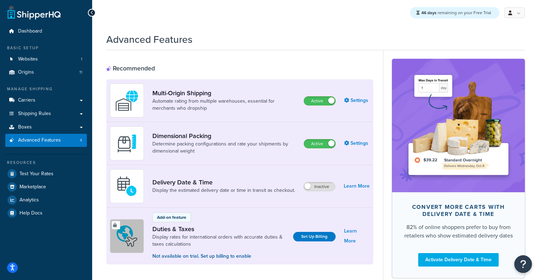
click at [75, 72] on link "Origins 11" at bounding box center [45, 72] width 81 height 13
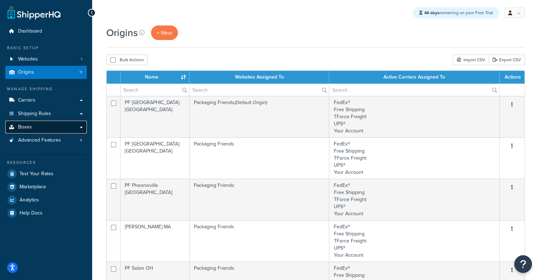
click at [51, 129] on link "Boxes" at bounding box center [45, 127] width 81 height 13
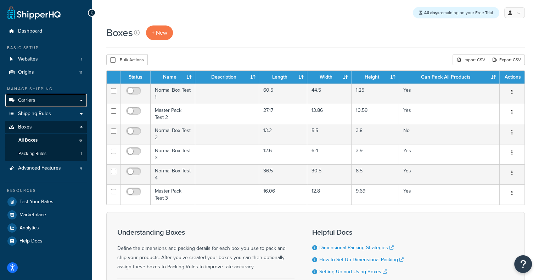
click at [50, 105] on link "Carriers" at bounding box center [45, 100] width 81 height 13
